Goal: Find specific page/section: Find specific page/section

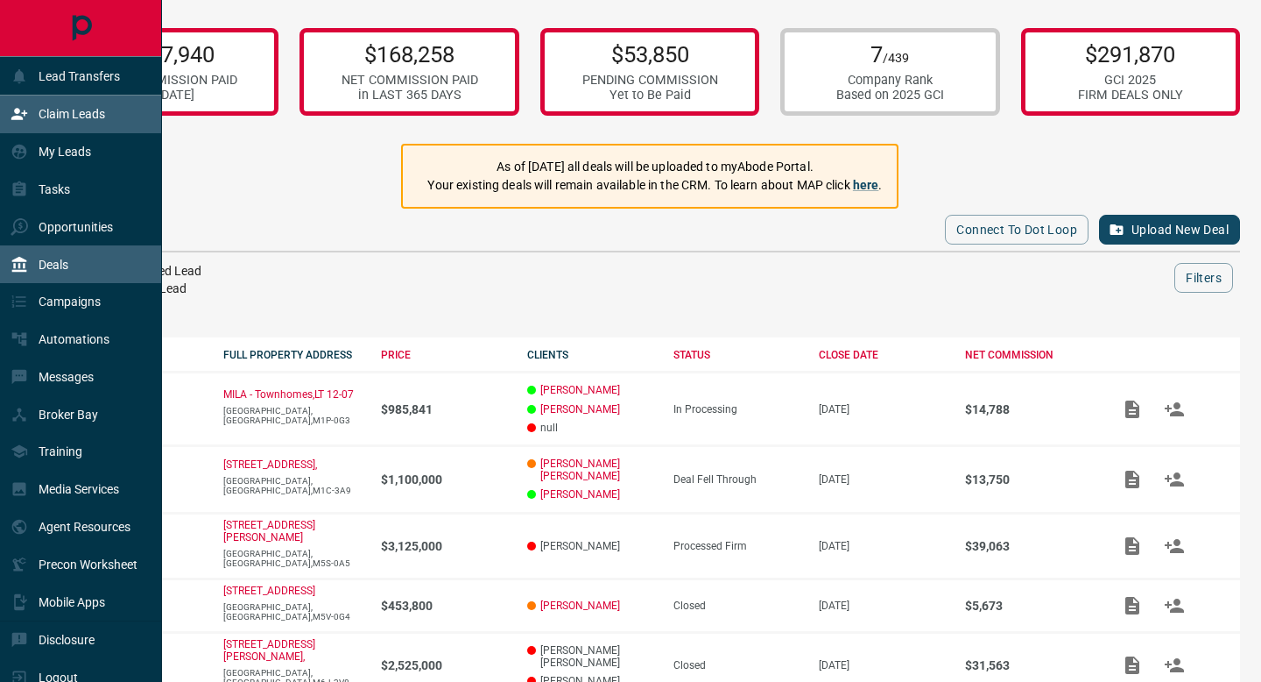
click at [50, 118] on p "Claim Leads" at bounding box center [72, 114] width 67 height 14
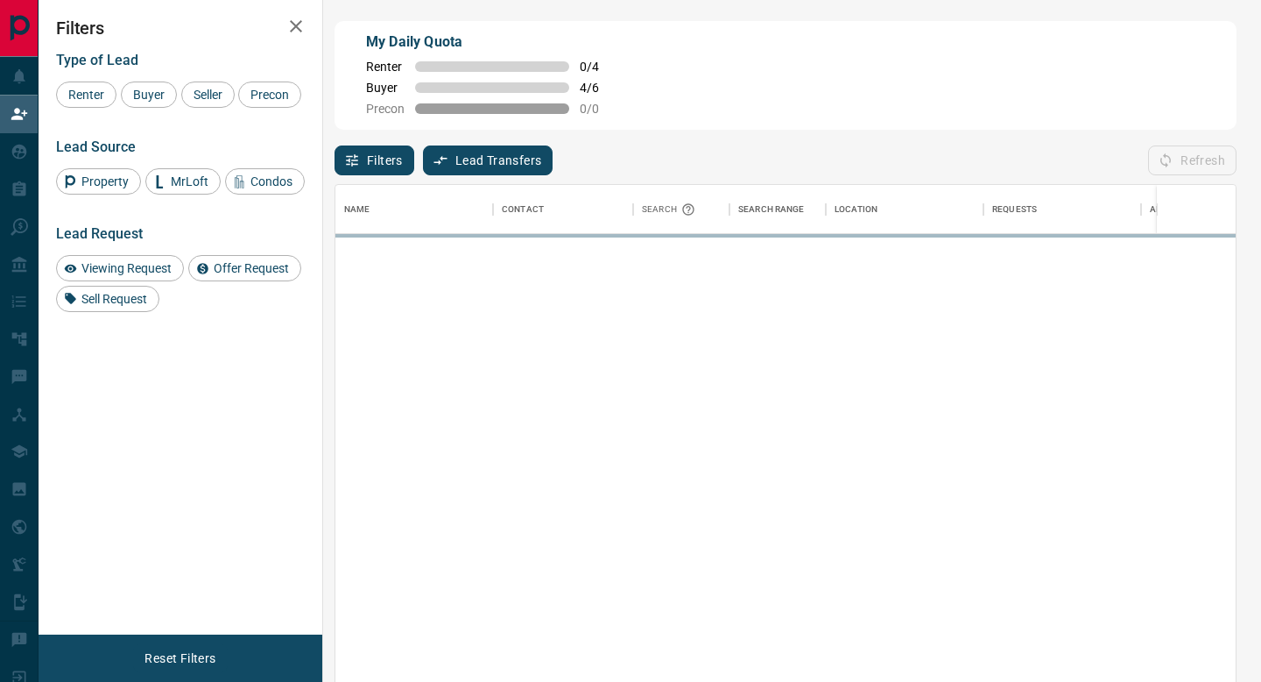
scroll to position [517, 901]
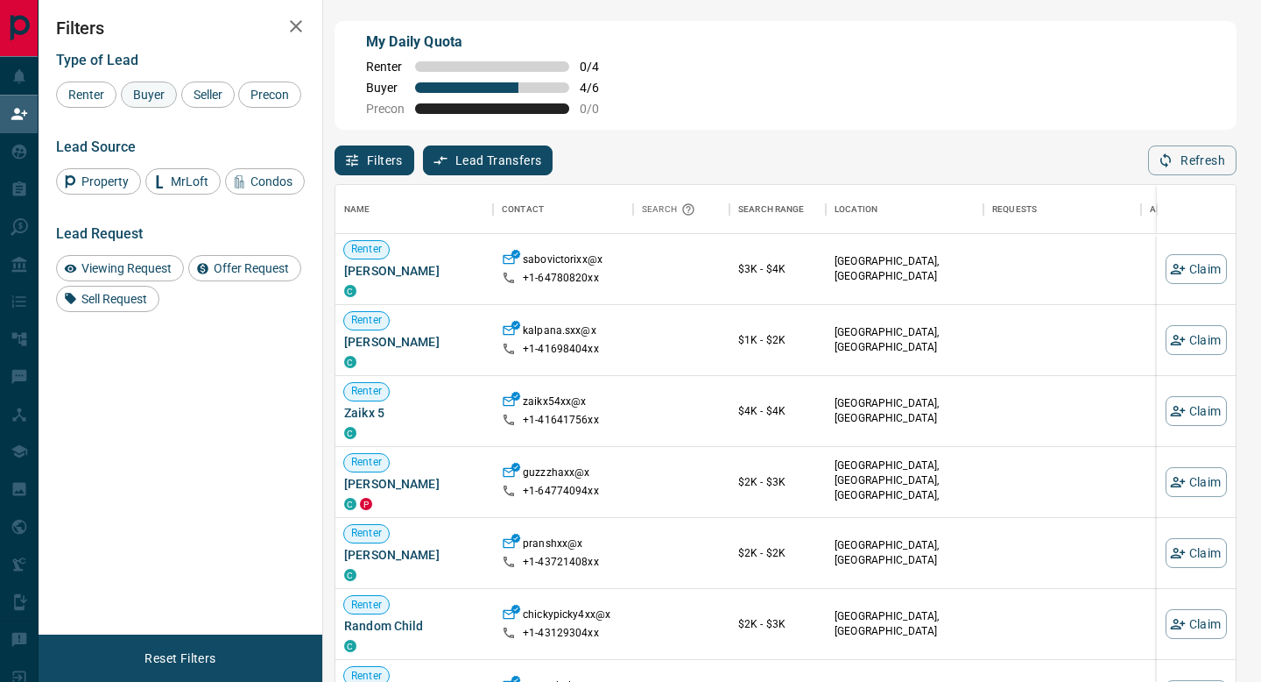
click at [147, 90] on span "Buyer" at bounding box center [149, 95] width 44 height 14
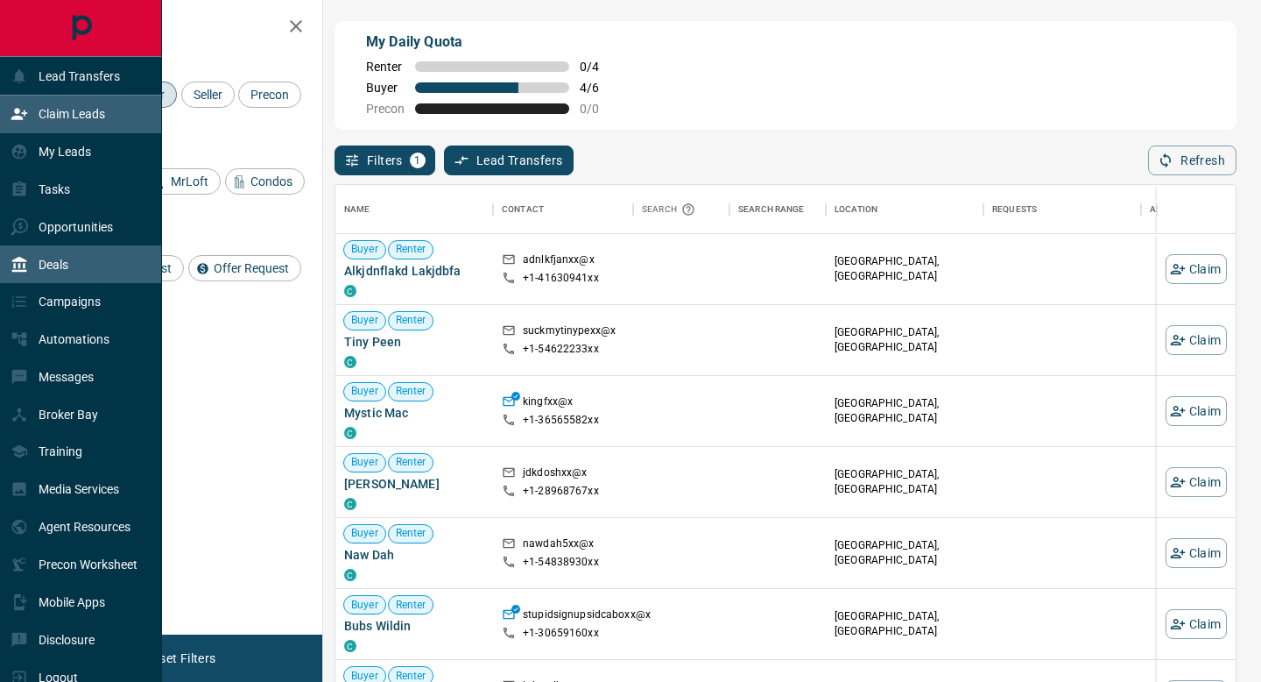
click at [68, 251] on div "Deals" at bounding box center [40, 264] width 58 height 29
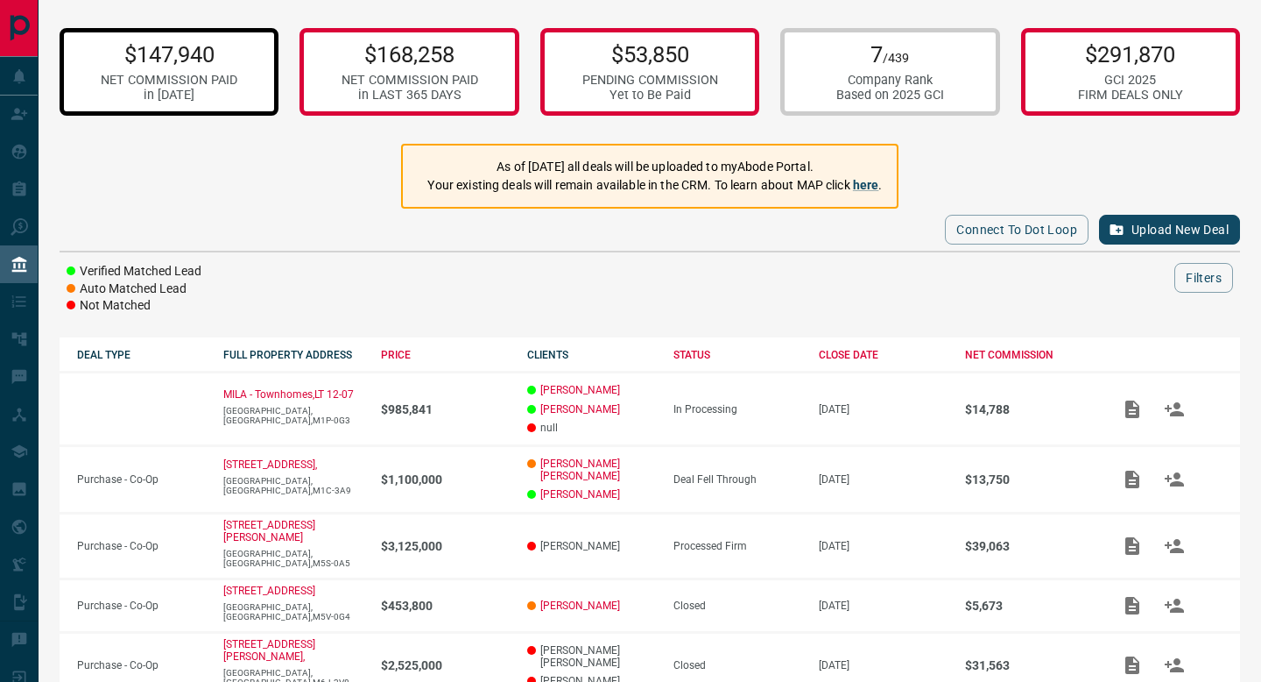
click at [251, 95] on div "$147,940 NET COMMISSION PAID in [DATE]" at bounding box center [169, 72] width 219 height 88
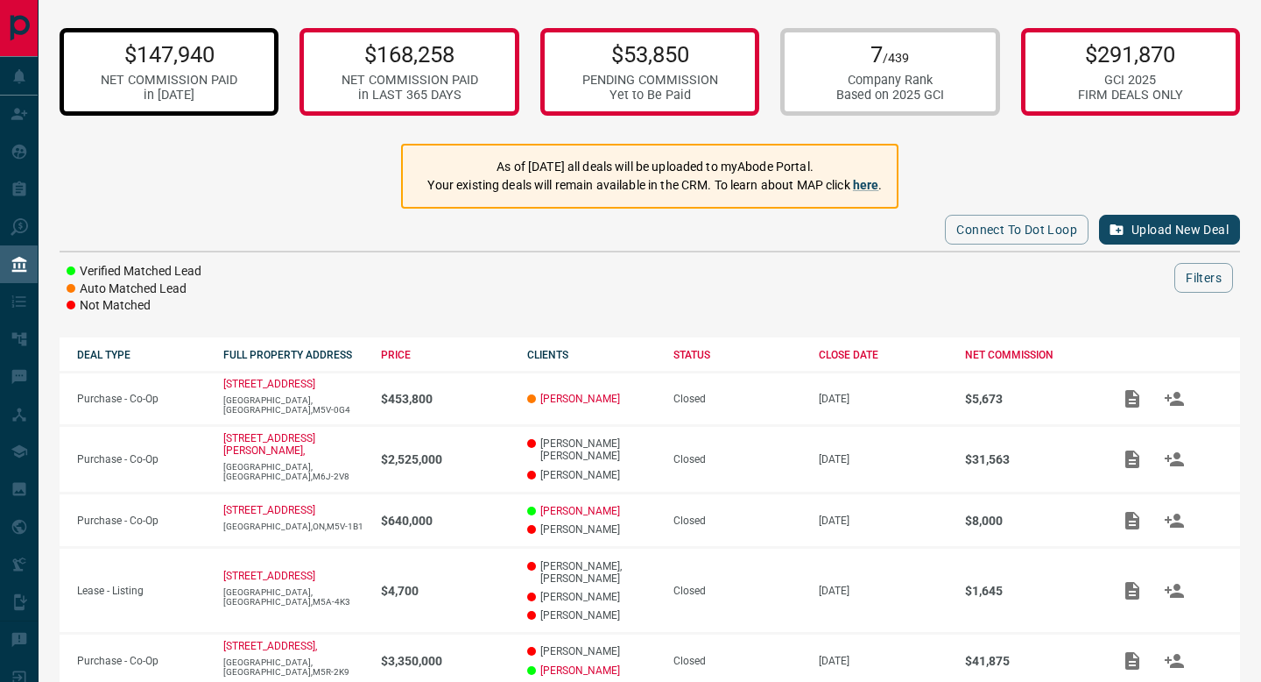
scroll to position [392, 0]
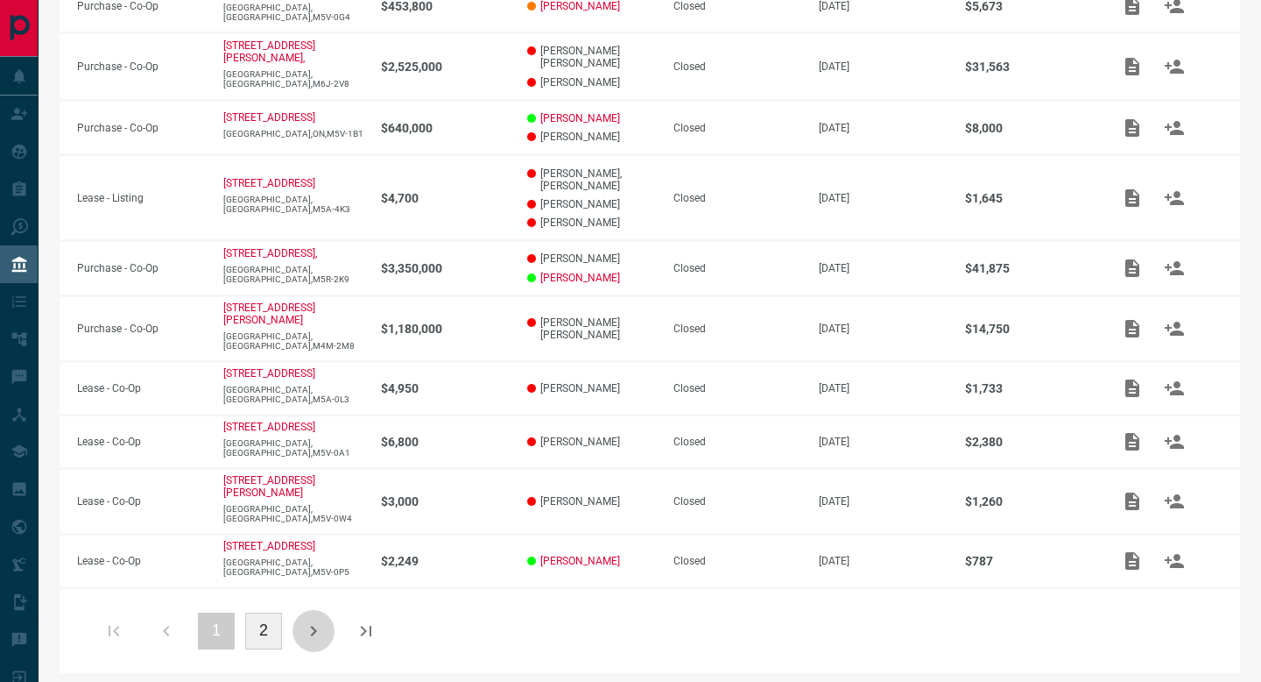
click at [328, 614] on button "button" at bounding box center [314, 631] width 42 height 42
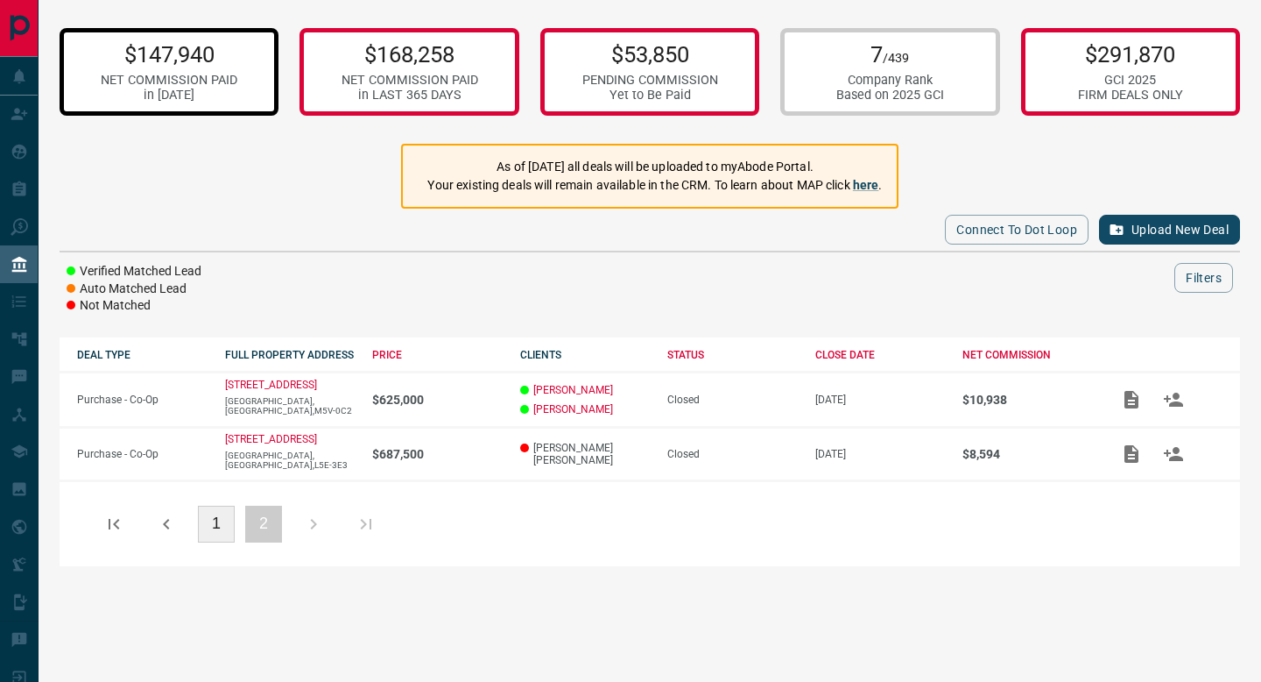
click at [205, 526] on button "1" at bounding box center [216, 523] width 37 height 37
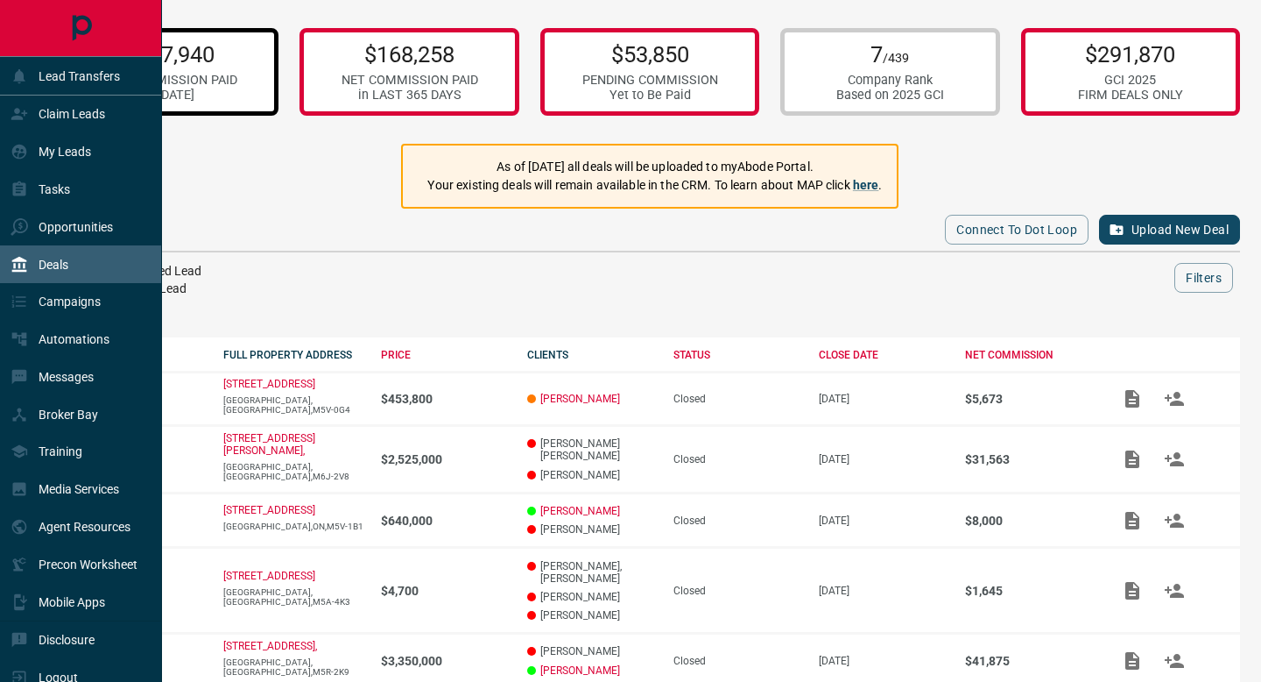
click at [99, 277] on div "Deals" at bounding box center [81, 264] width 162 height 38
